Goal: Task Accomplishment & Management: Manage account settings

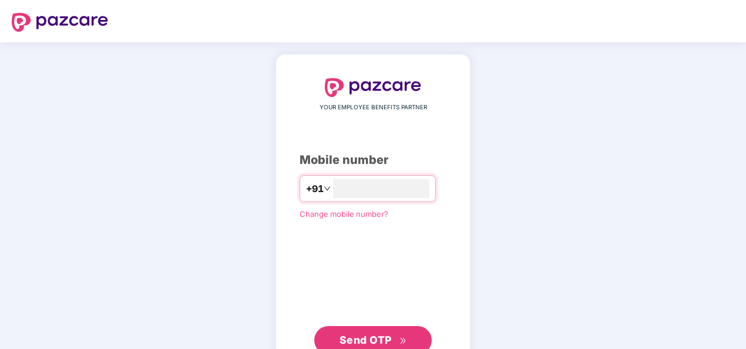
scroll to position [40, 0]
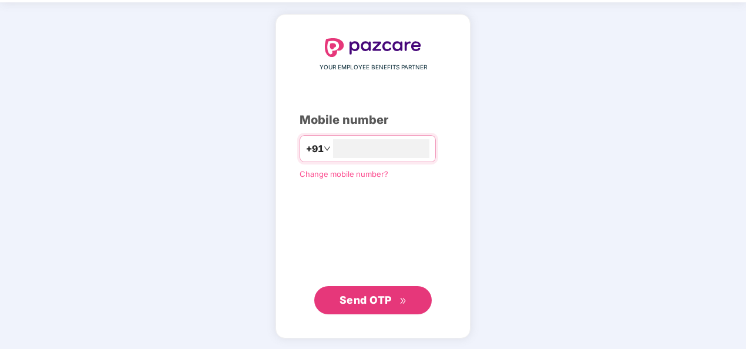
type input "**********"
click at [436, 89] on div "**********" at bounding box center [372, 176] width 147 height 275
click at [356, 308] on button "Send OTP" at bounding box center [372, 300] width 117 height 28
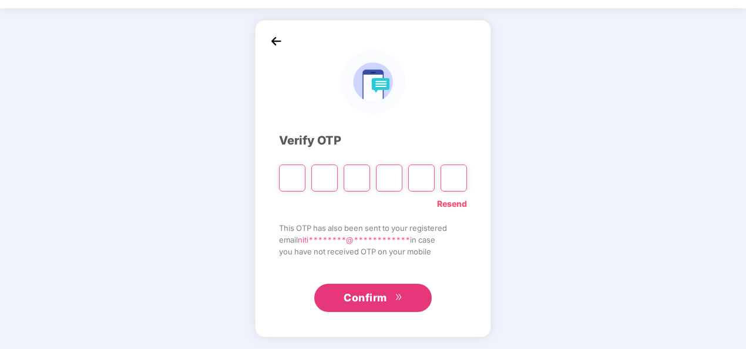
scroll to position [34, 0]
type input "*"
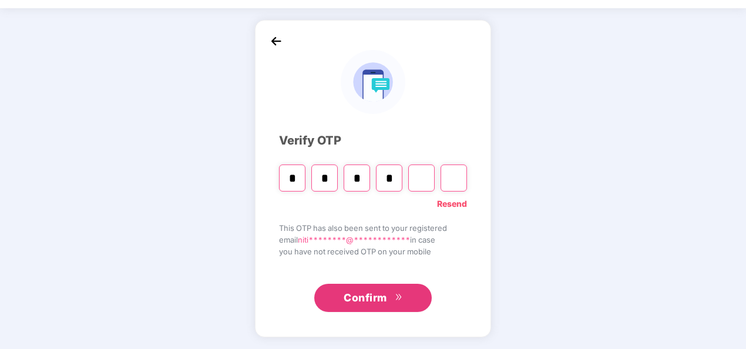
type input "*"
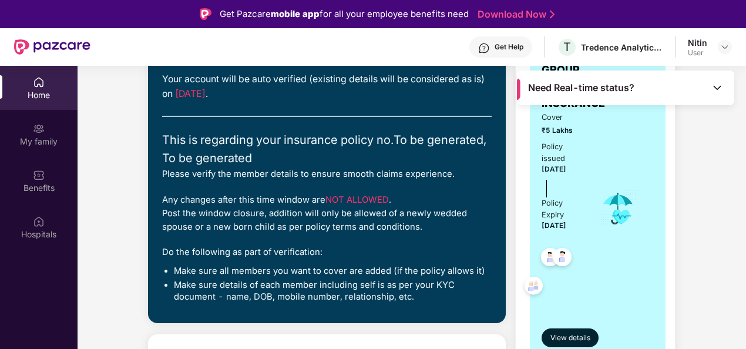
scroll to position [123, 0]
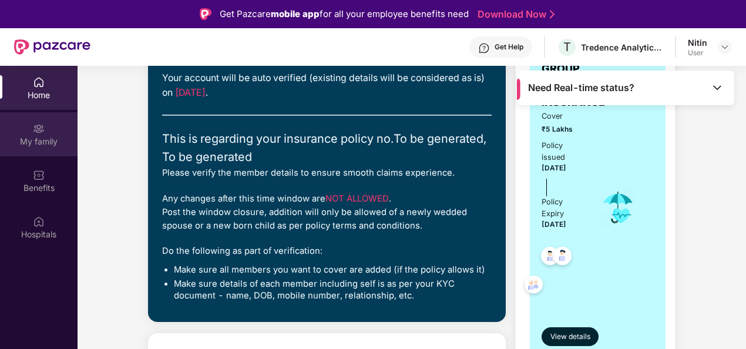
click at [29, 132] on div "My family" at bounding box center [39, 134] width 78 height 44
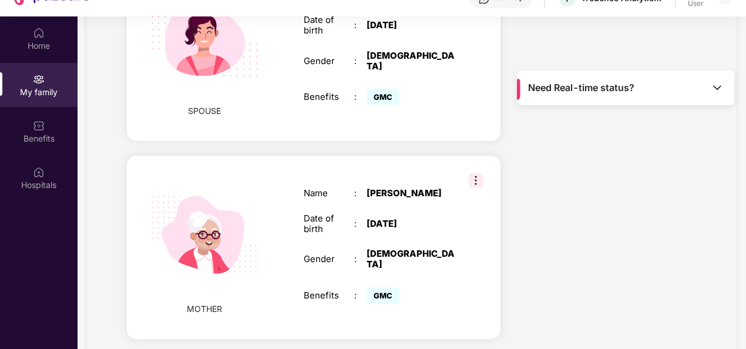
scroll to position [51, 0]
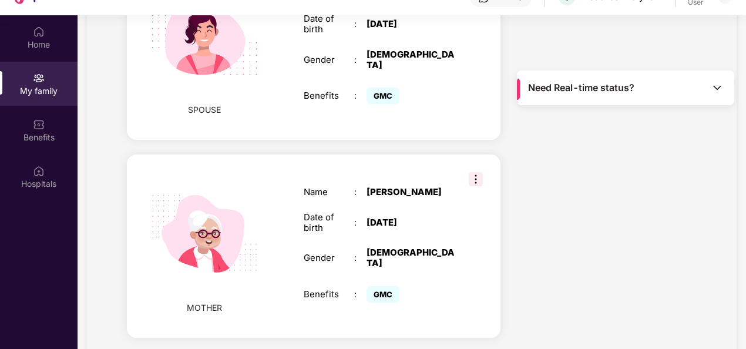
click at [472, 172] on img at bounding box center [476, 179] width 14 height 14
click at [289, 154] on div "MOTHER Name : [PERSON_NAME] Date of birth : [DEMOGRAPHIC_DATA] Gender : [DEMOGR…" at bounding box center [313, 246] width 373 height 184
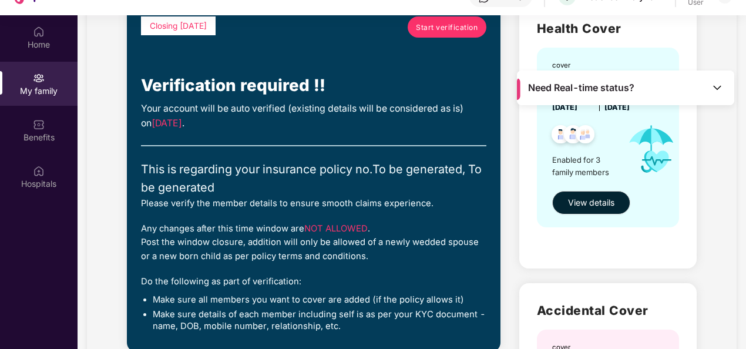
scroll to position [0, 0]
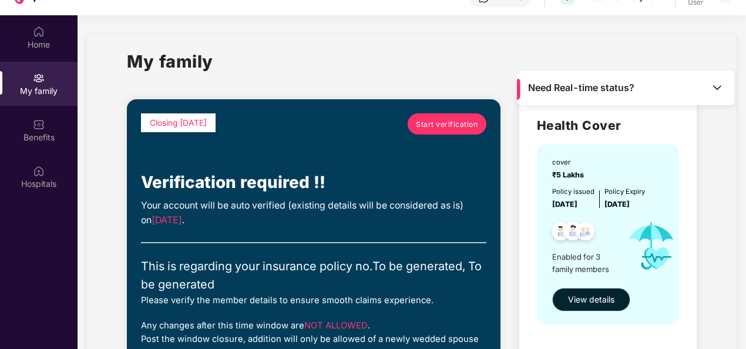
click at [718, 83] on img at bounding box center [717, 88] width 12 height 12
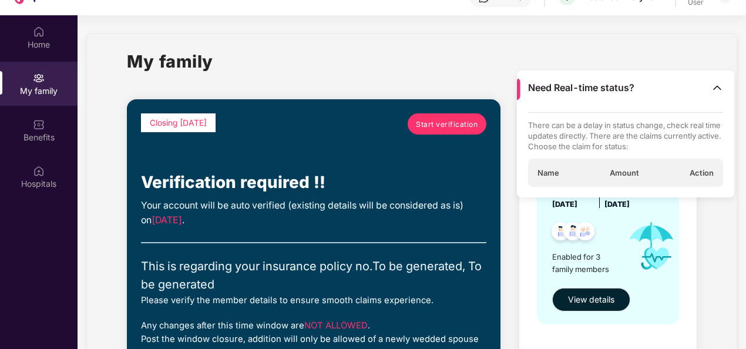
click at [718, 83] on img at bounding box center [717, 88] width 12 height 12
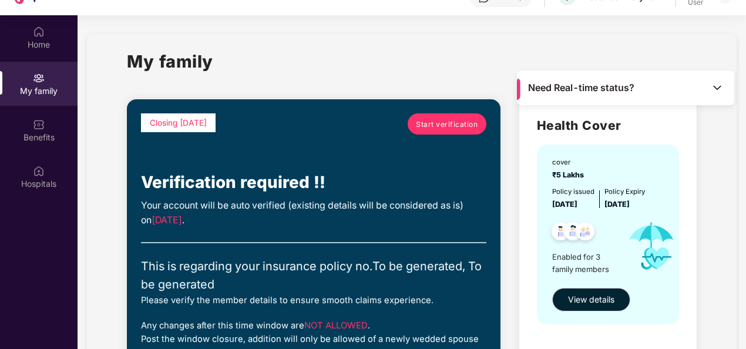
click at [428, 128] on span "Start verification" at bounding box center [447, 124] width 62 height 11
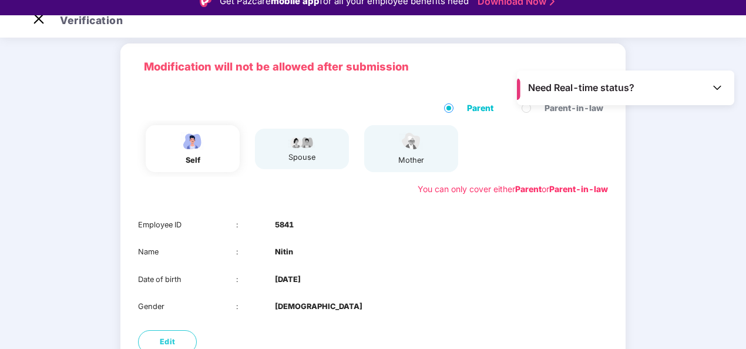
scroll to position [52, 0]
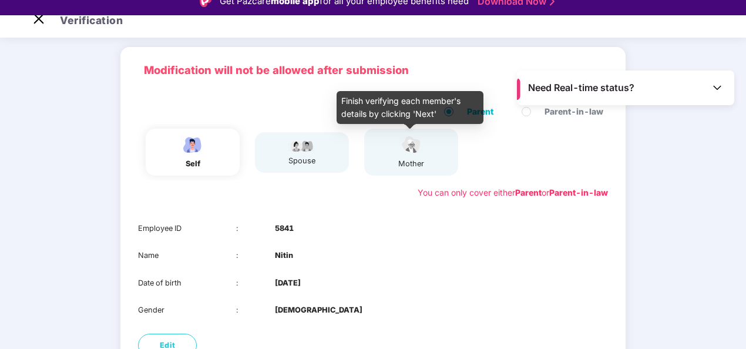
click at [422, 155] on div "mother" at bounding box center [410, 151] width 29 height 35
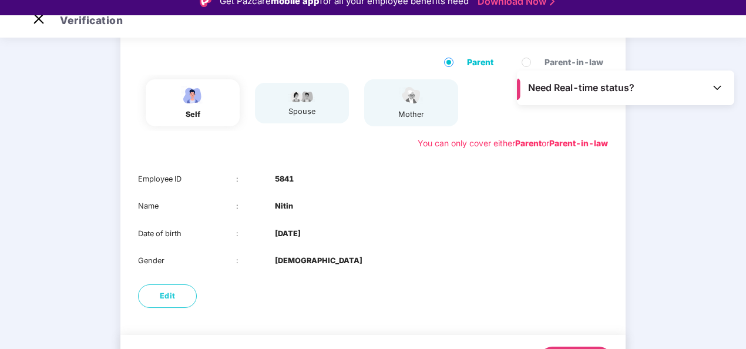
scroll to position [106, 0]
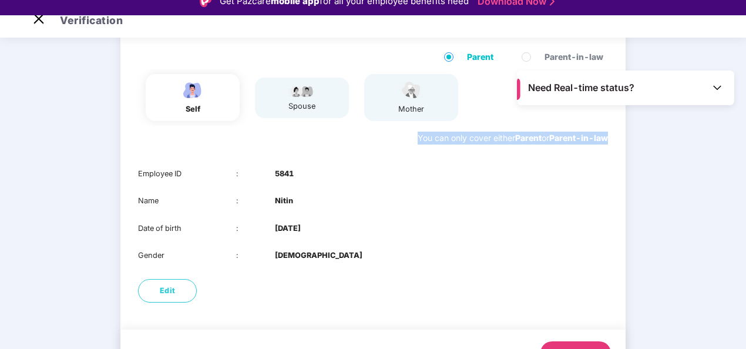
drag, startPoint x: 608, startPoint y: 136, endPoint x: 409, endPoint y: 137, distance: 199.1
click at [409, 137] on div "Parent Parent-in-law self spouse mother You can only cover either Parent or Par…" at bounding box center [372, 97] width 505 height 117
copy div "You can only cover either Parent or Parent-in-law"
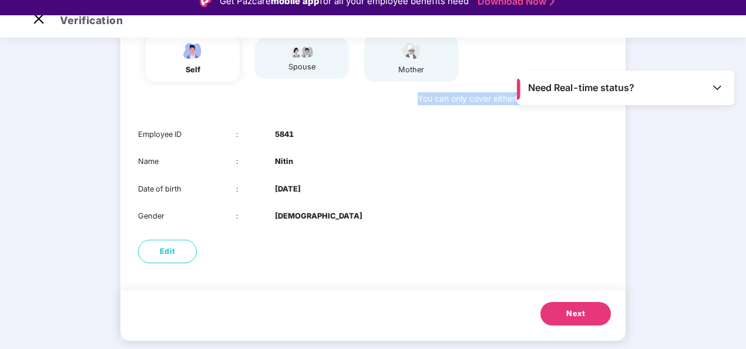
click at [587, 310] on button "Next" at bounding box center [575, 313] width 70 height 23
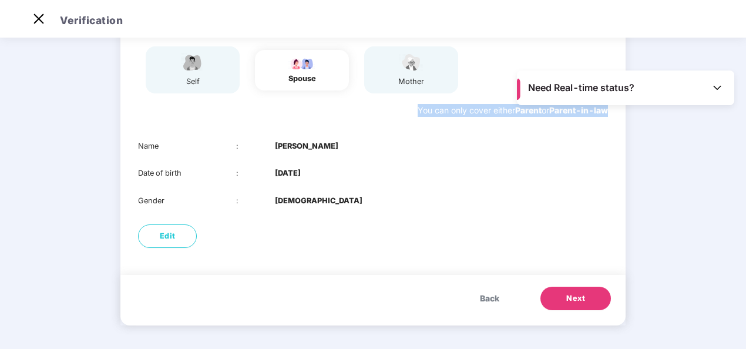
scroll to position [13, 0]
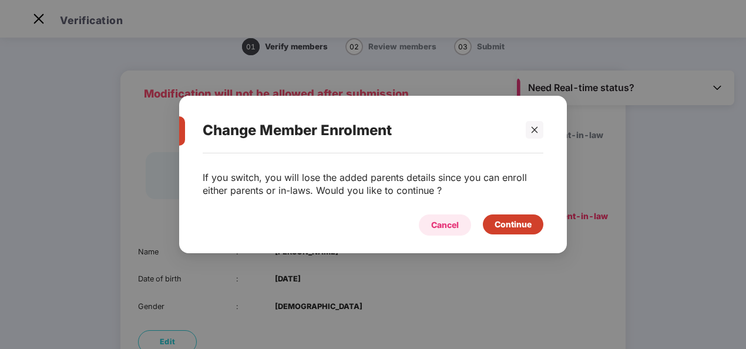
click at [442, 222] on div "Cancel" at bounding box center [445, 224] width 28 height 13
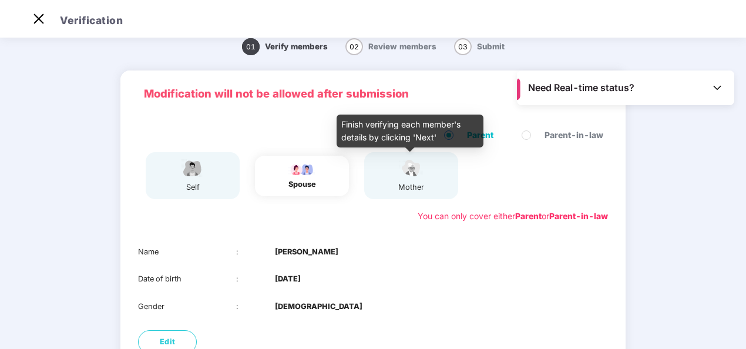
click at [406, 179] on img at bounding box center [410, 168] width 29 height 21
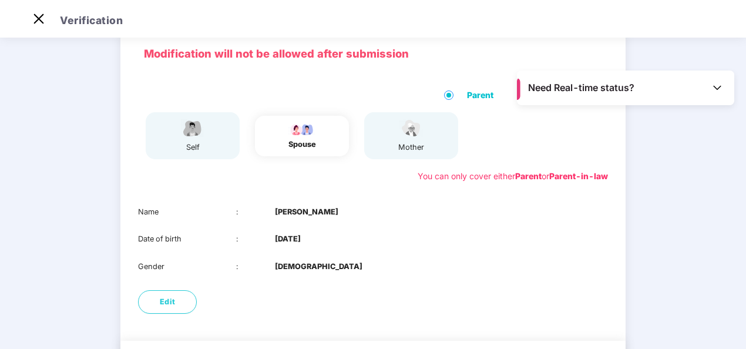
scroll to position [119, 0]
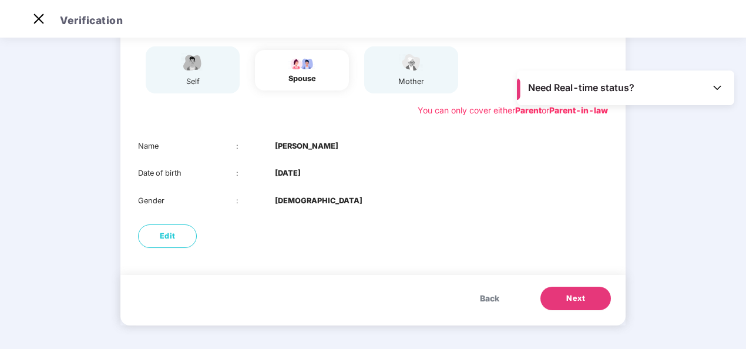
click at [580, 305] on button "Next" at bounding box center [575, 298] width 70 height 23
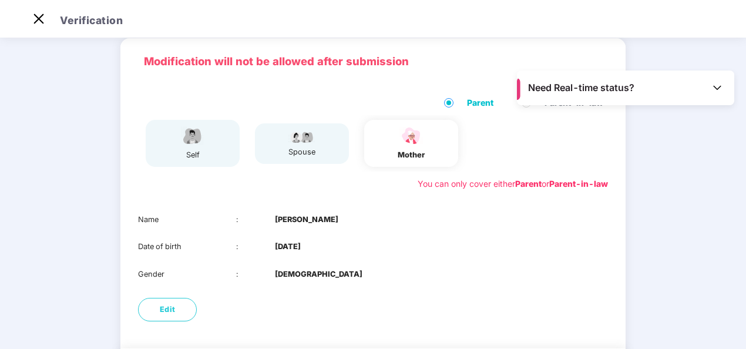
scroll to position [28, 0]
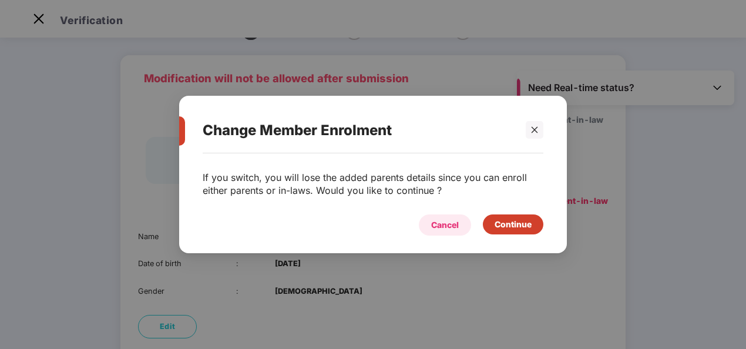
click at [453, 223] on div "Cancel" at bounding box center [445, 224] width 28 height 13
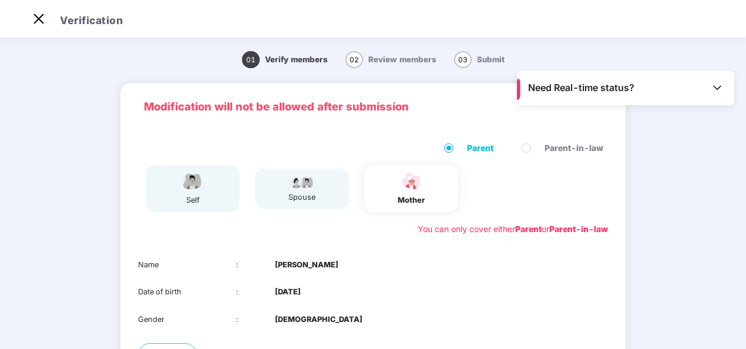
scroll to position [119, 0]
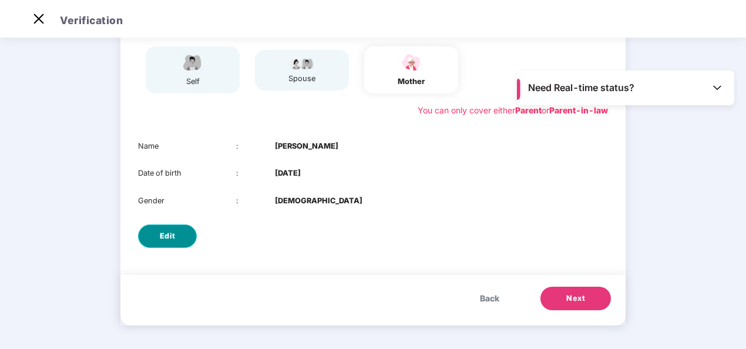
click at [166, 231] on span "Edit" at bounding box center [168, 236] width 16 height 12
select select "******"
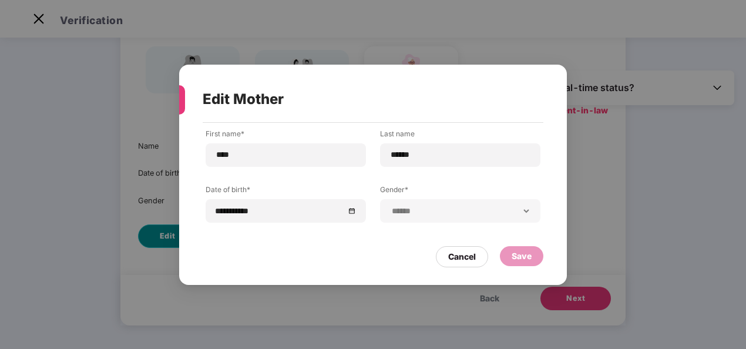
scroll to position [0, 0]
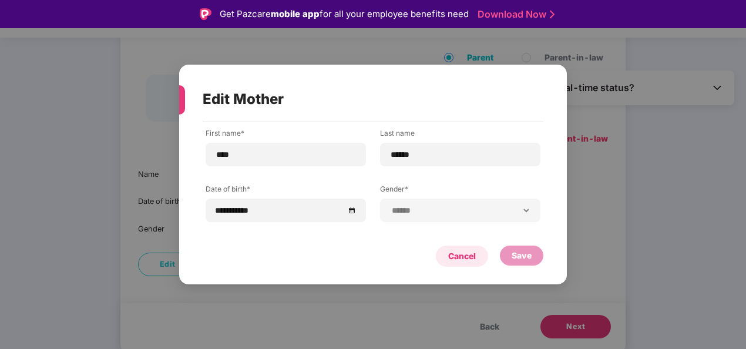
click at [457, 256] on div "Cancel" at bounding box center [462, 256] width 28 height 13
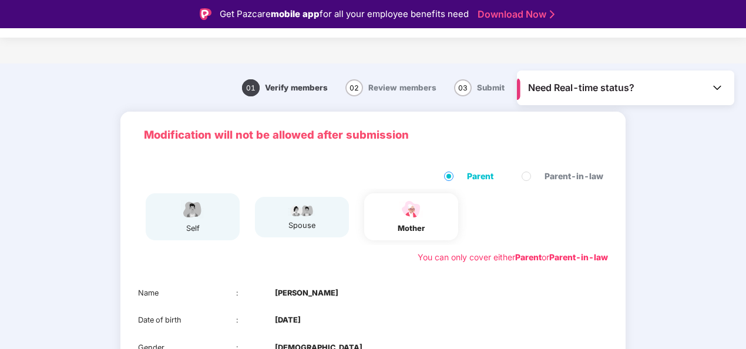
scroll to position [119, 0]
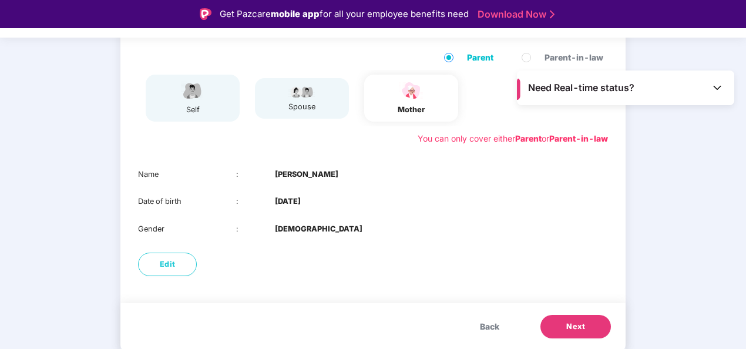
click at [579, 321] on span "Next" at bounding box center [575, 327] width 19 height 12
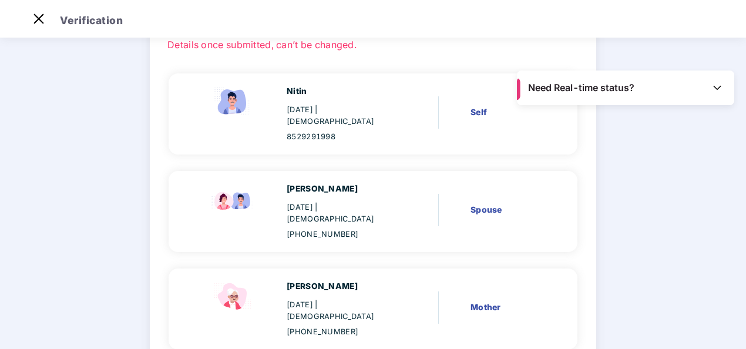
scroll to position [81, 0]
click at [480, 301] on div "Mother" at bounding box center [506, 307] width 72 height 13
click at [480, 203] on div "Spouse" at bounding box center [506, 209] width 72 height 13
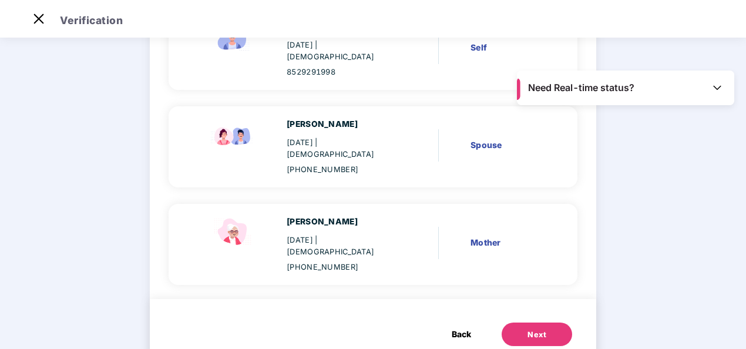
click at [460, 328] on span "Back" at bounding box center [461, 334] width 19 height 13
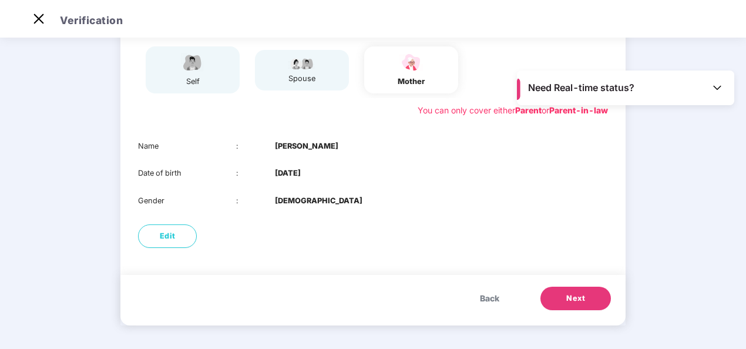
scroll to position [119, 0]
click at [482, 294] on span "Back" at bounding box center [489, 298] width 19 height 13
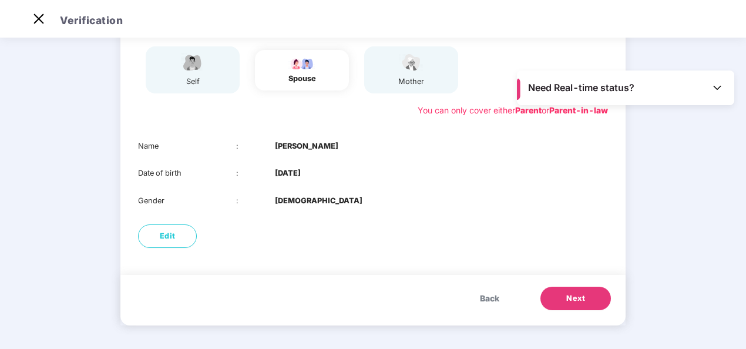
click at [482, 294] on span "Back" at bounding box center [489, 298] width 19 height 13
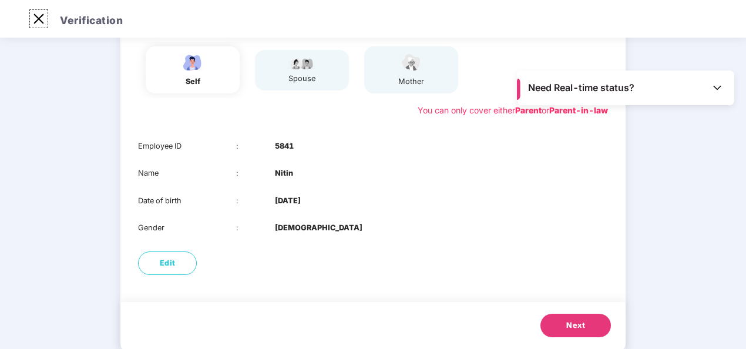
click at [37, 16] on img at bounding box center [38, 18] width 19 height 19
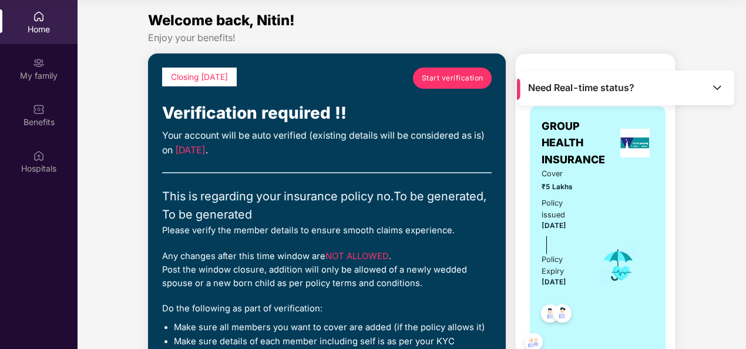
click at [718, 77] on div "Need Real-time status?" at bounding box center [625, 87] width 217 height 35
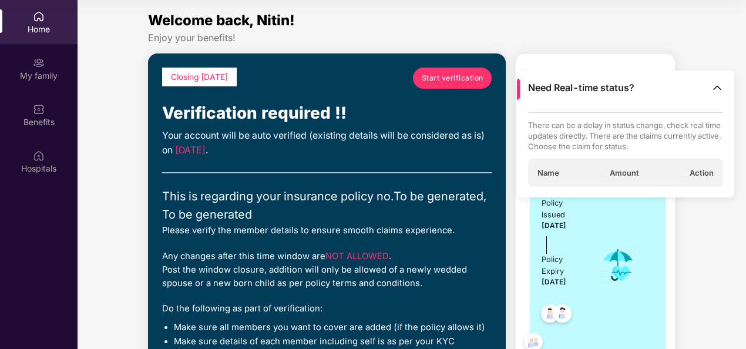
click at [716, 86] on img at bounding box center [717, 88] width 12 height 12
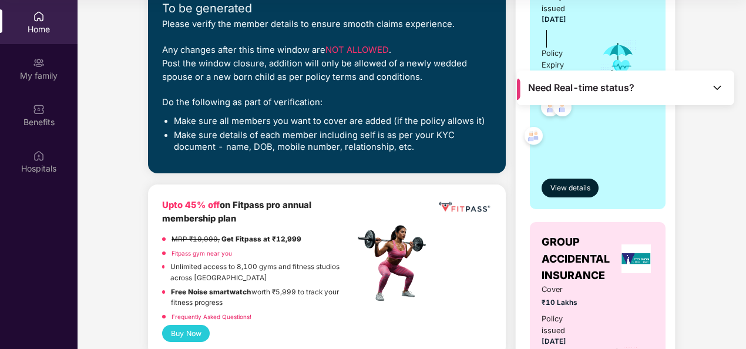
scroll to position [207, 0]
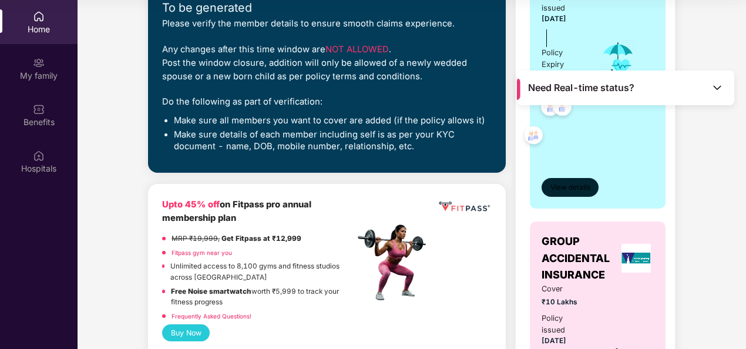
click at [576, 184] on span "View details" at bounding box center [570, 187] width 40 height 11
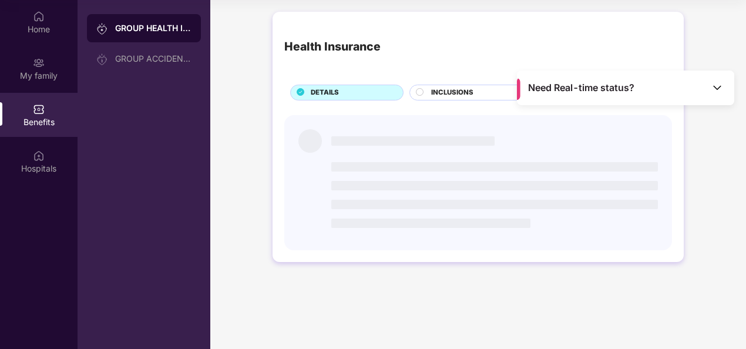
scroll to position [0, 0]
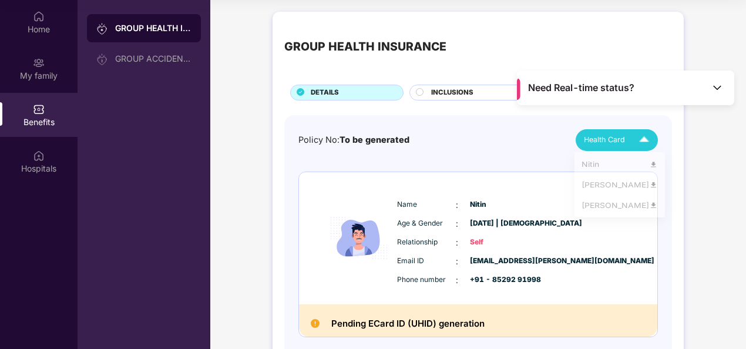
click at [642, 133] on img at bounding box center [644, 140] width 21 height 21
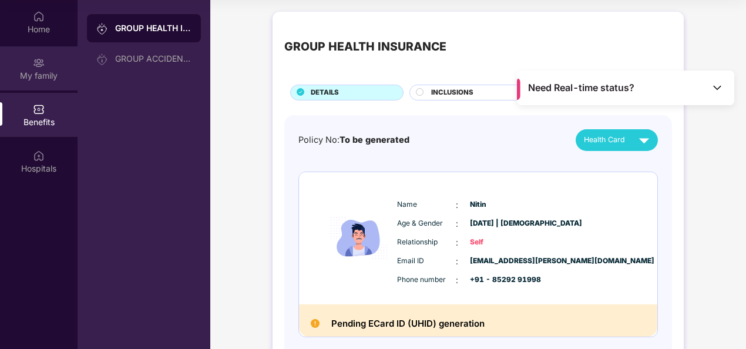
click at [49, 61] on div "My family" at bounding box center [39, 68] width 78 height 44
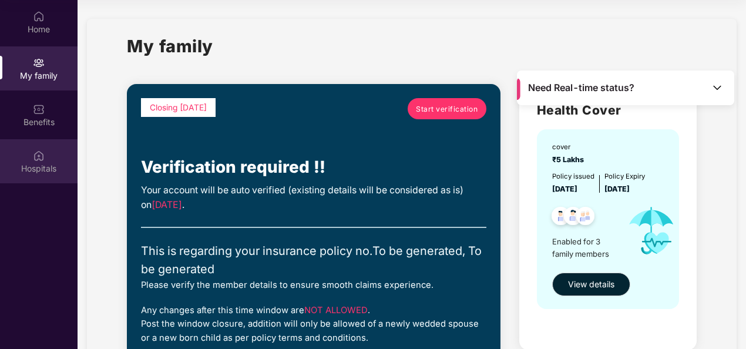
click at [33, 146] on div "Hospitals" at bounding box center [39, 161] width 78 height 44
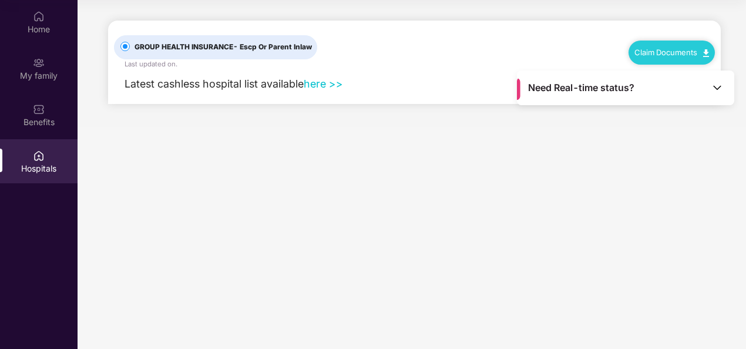
click at [324, 82] on link "here >>" at bounding box center [323, 84] width 39 height 12
click at [34, 31] on div "Home" at bounding box center [39, 29] width 78 height 12
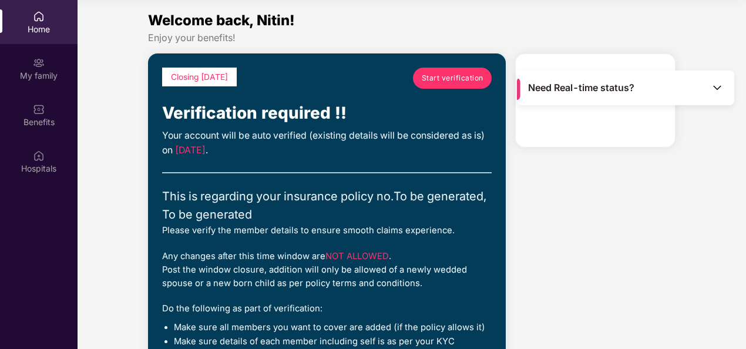
scroll to position [41, 0]
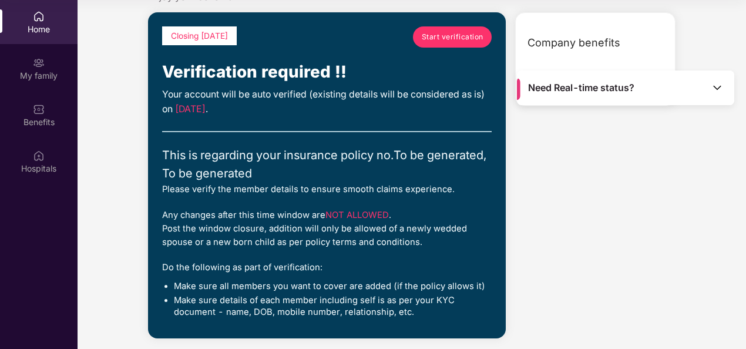
click at [705, 93] on div "Need Real-time status?" at bounding box center [625, 87] width 217 height 35
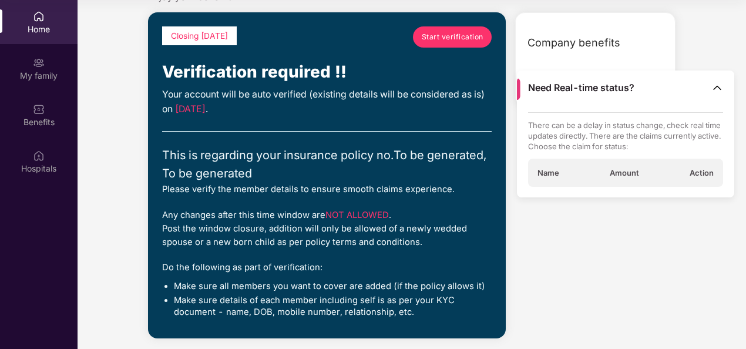
click at [541, 169] on span "Name" at bounding box center [548, 172] width 22 height 11
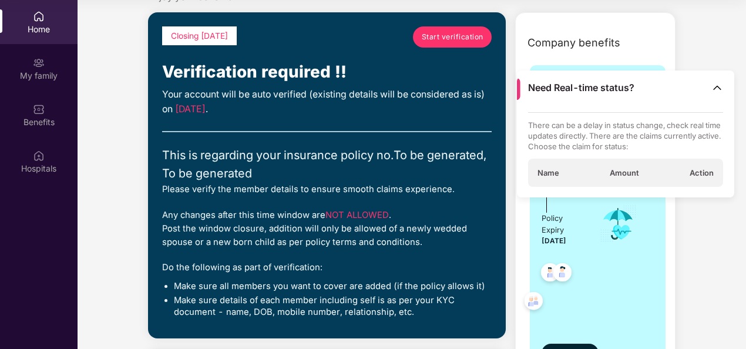
click at [631, 169] on span "Amount" at bounding box center [624, 172] width 29 height 11
drag, startPoint x: 631, startPoint y: 169, endPoint x: 701, endPoint y: 170, distance: 70.5
click at [701, 170] on div "Name Amount Action" at bounding box center [626, 173] width 196 height 28
click at [701, 170] on span "Action" at bounding box center [701, 172] width 24 height 11
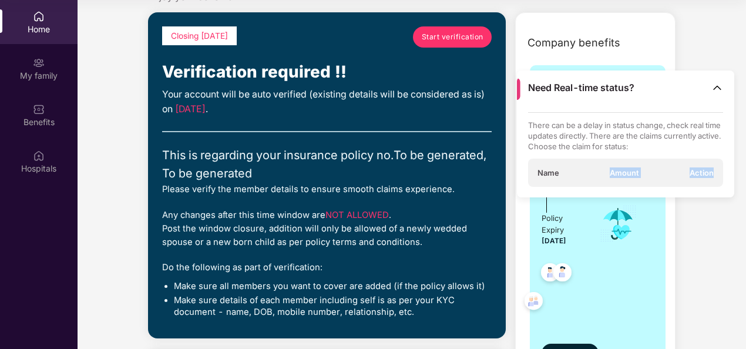
click at [716, 85] on img at bounding box center [717, 88] width 12 height 12
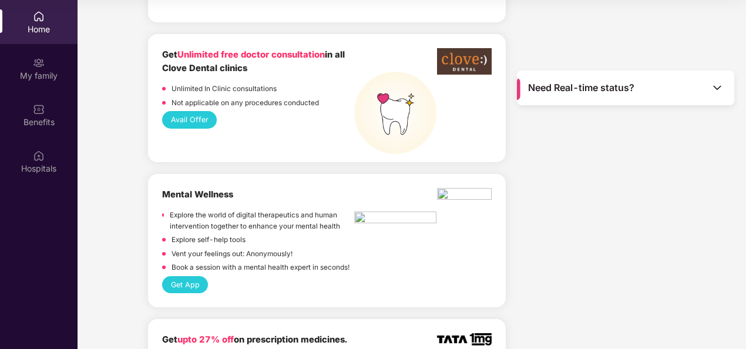
scroll to position [987, 0]
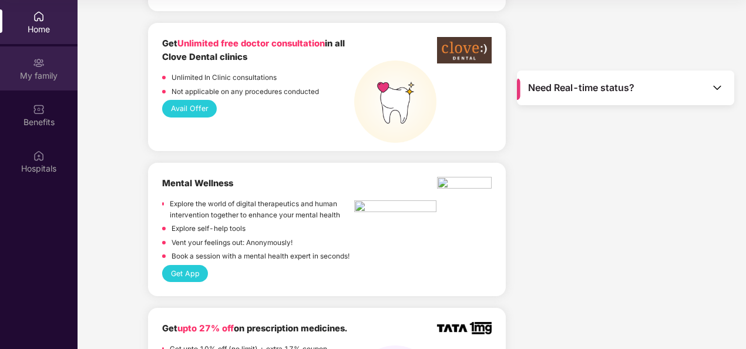
click at [41, 73] on div "My family" at bounding box center [39, 76] width 78 height 12
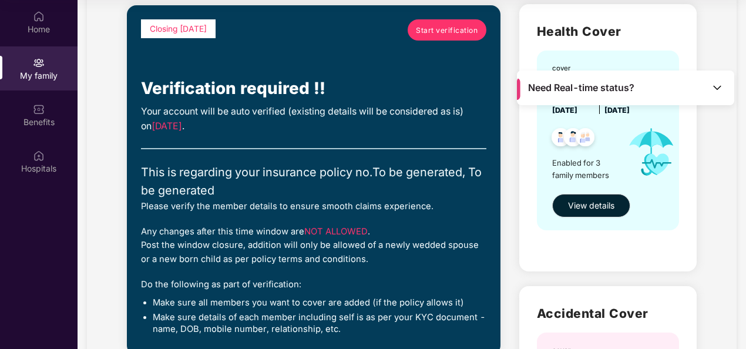
scroll to position [0, 0]
